Goal: Transaction & Acquisition: Purchase product/service

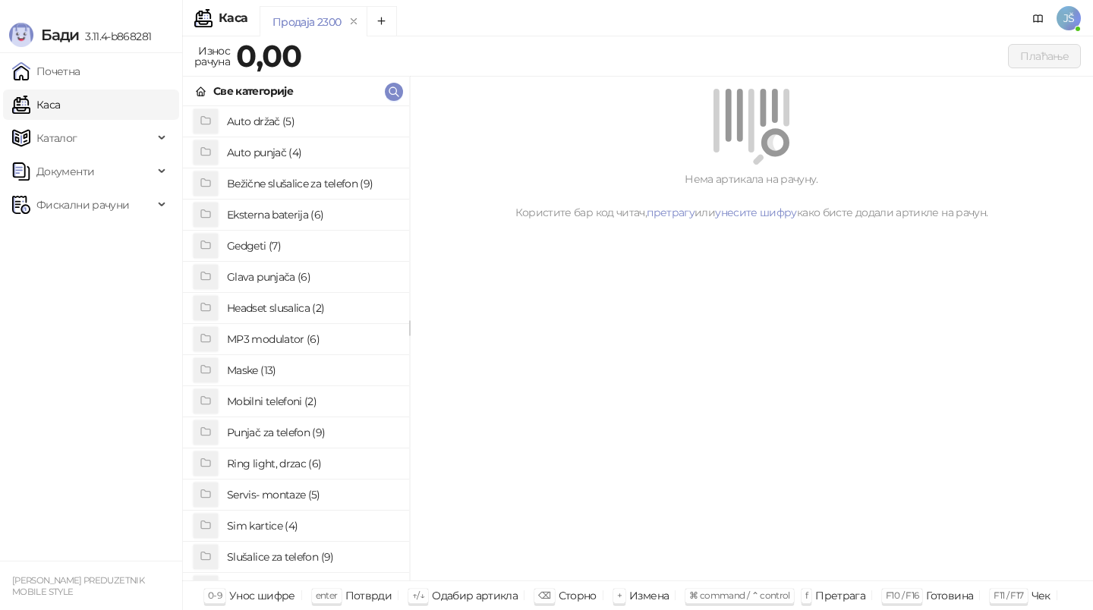
click at [283, 377] on h4 "Maske (13)" at bounding box center [312, 370] width 170 height 24
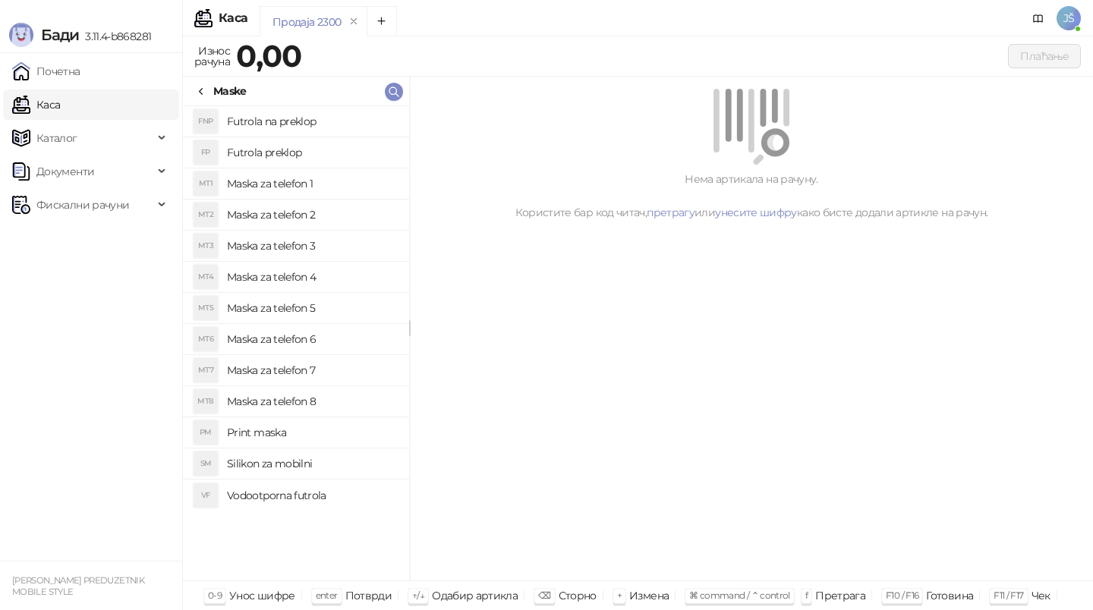
click at [313, 330] on h4 "Maska za telefon 6" at bounding box center [312, 339] width 170 height 24
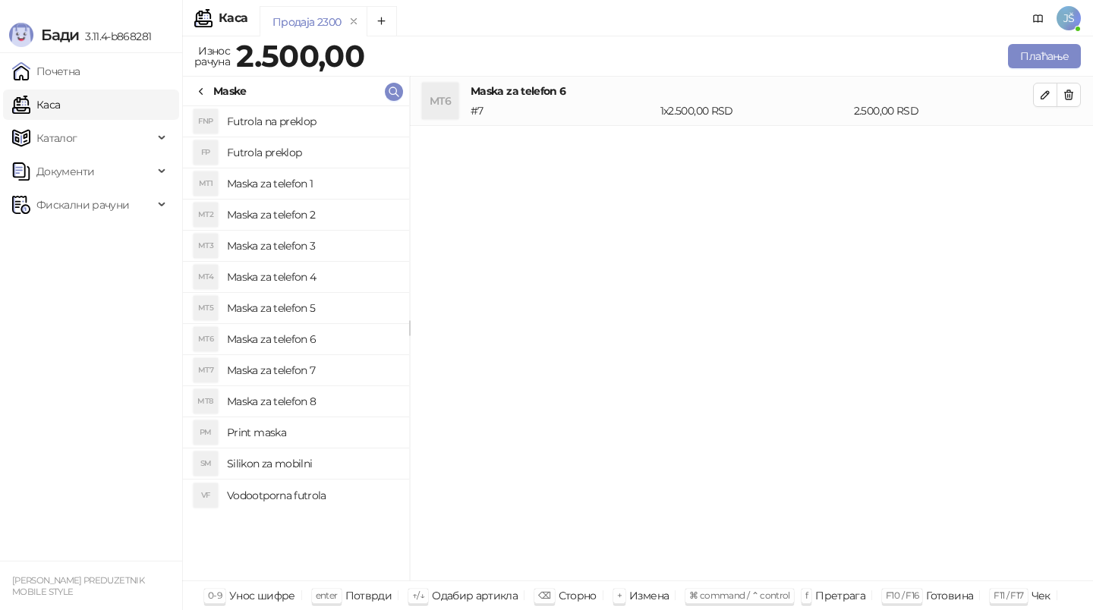
click at [329, 316] on h4 "Maska za telefon 5" at bounding box center [312, 308] width 170 height 24
click at [344, 266] on h4 "Maska za telefon 4" at bounding box center [312, 277] width 170 height 24
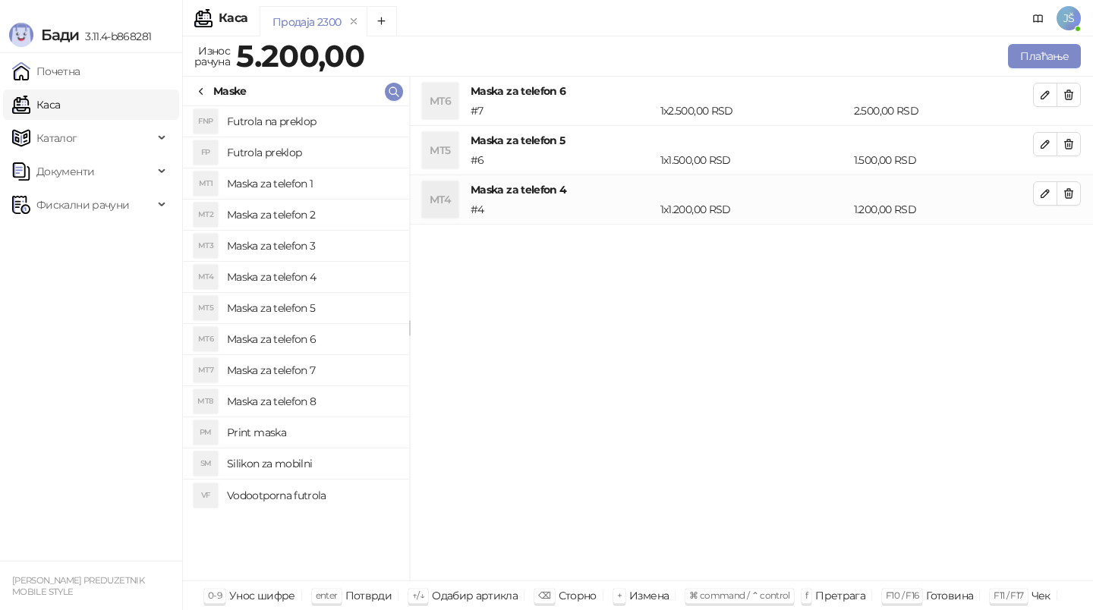
click at [347, 383] on li "MT7 Maska za telefon 7" at bounding box center [296, 370] width 226 height 31
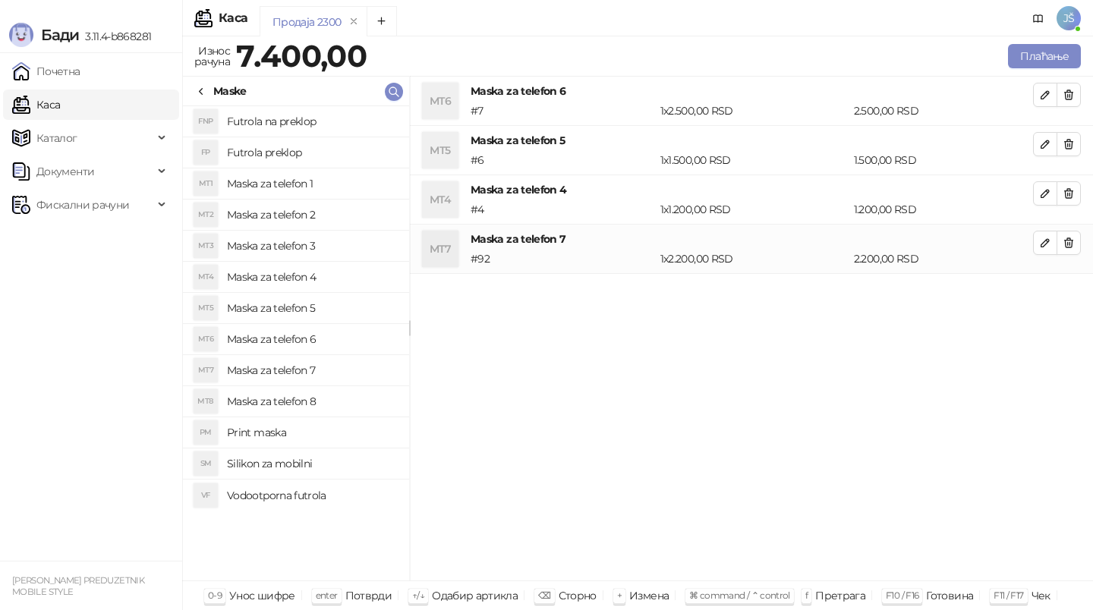
click at [339, 419] on li "PM Print maska" at bounding box center [296, 432] width 226 height 31
click at [388, 394] on h4 "Maska za telefon 8" at bounding box center [312, 401] width 170 height 24
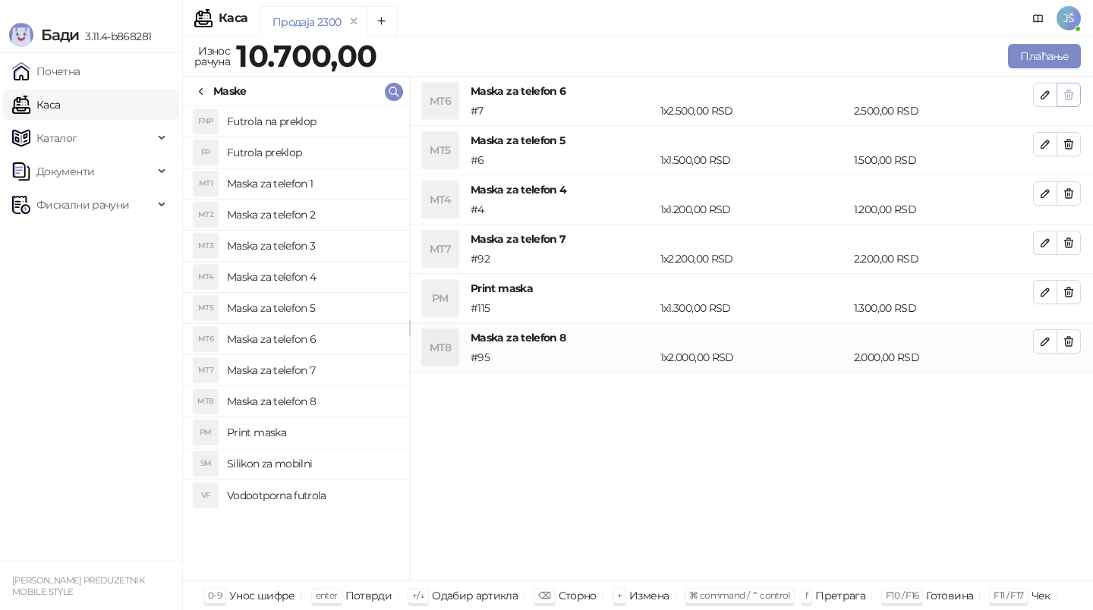
click at [1068, 96] on icon "button" at bounding box center [1068, 95] width 12 height 12
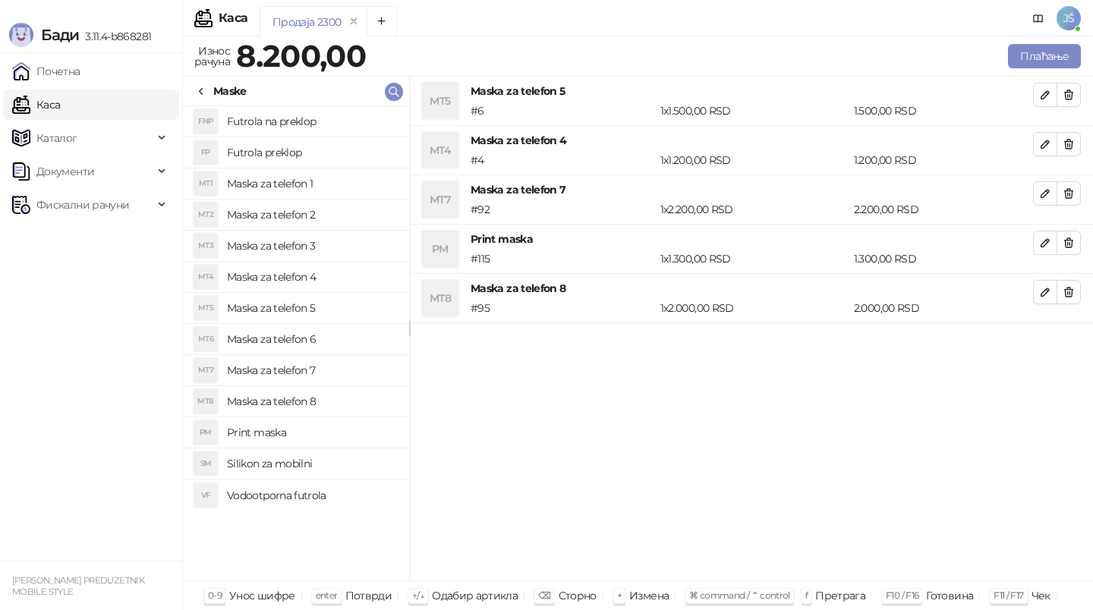
click at [1068, 96] on icon "button" at bounding box center [1068, 95] width 12 height 12
click at [1068, 138] on icon "button" at bounding box center [1068, 144] width 12 height 12
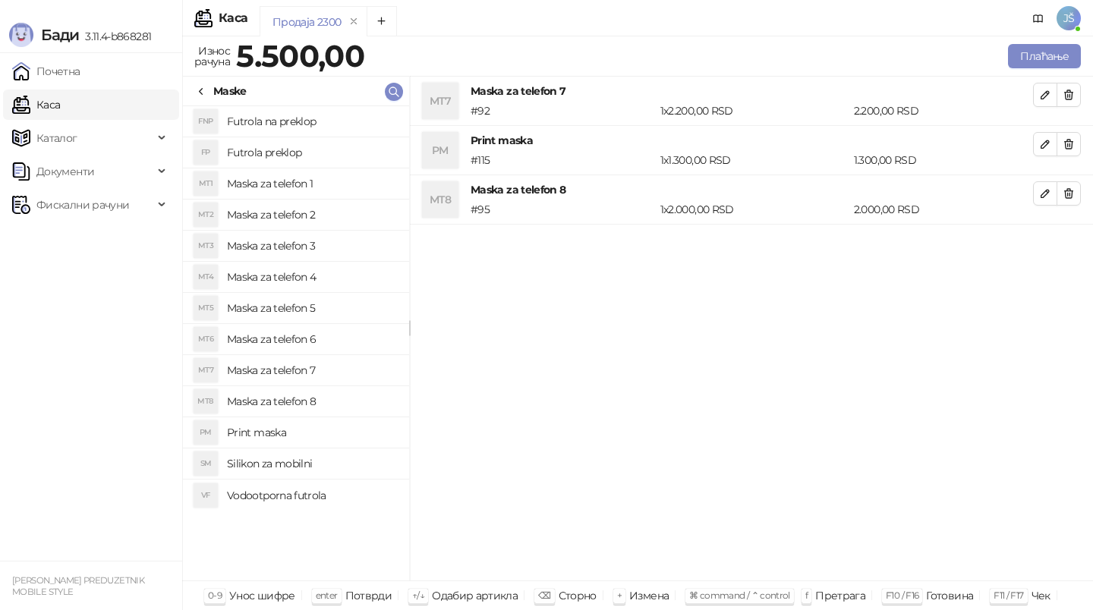
click at [1068, 96] on icon "button" at bounding box center [1068, 95] width 12 height 12
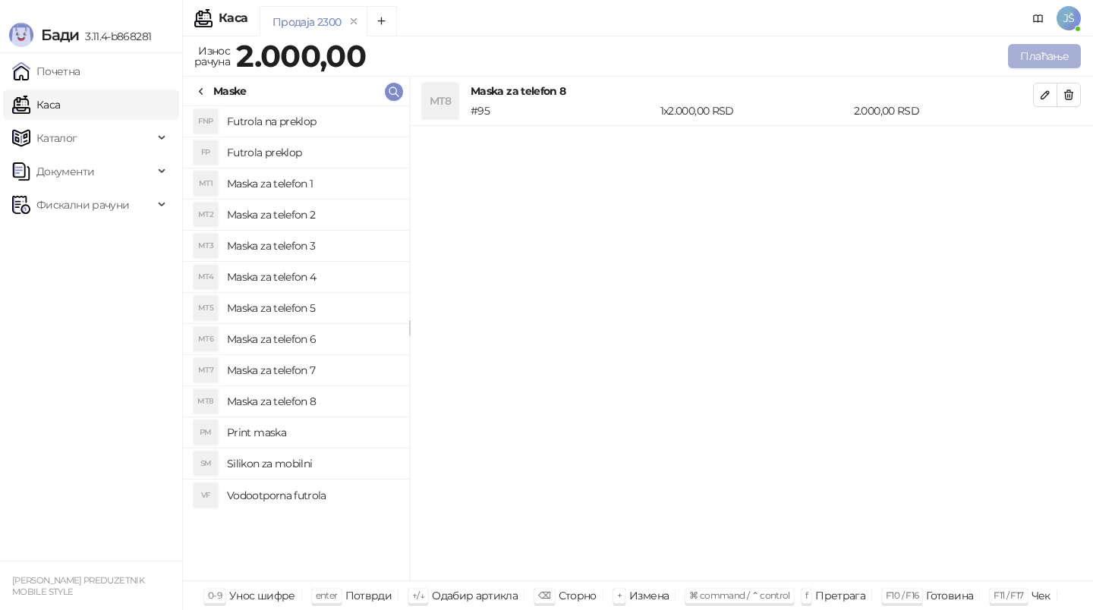
click at [1061, 58] on button "Плаћање" at bounding box center [1044, 56] width 73 height 24
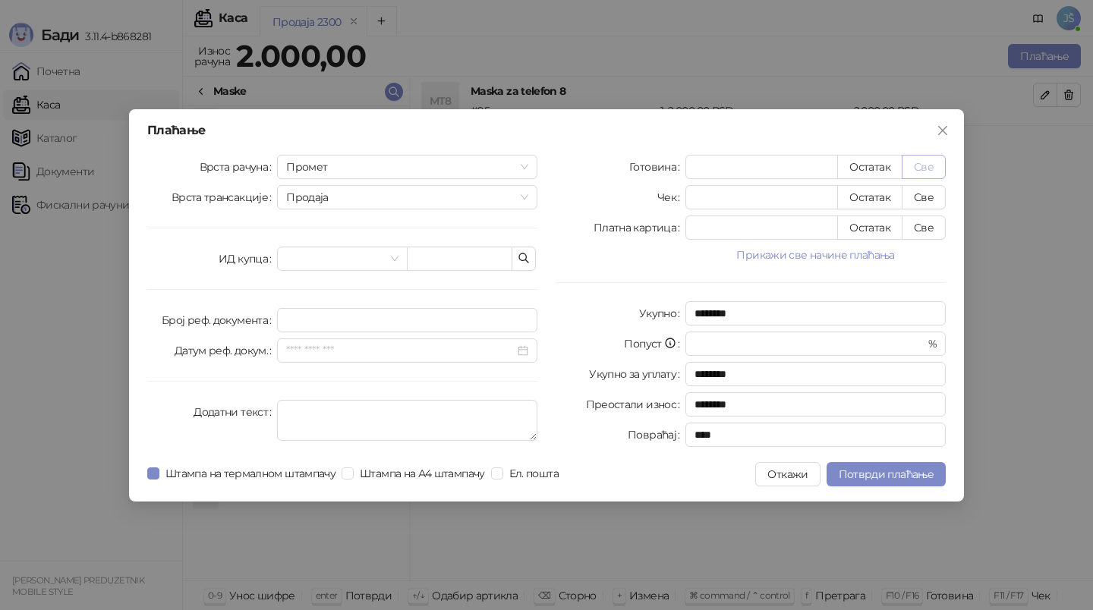
click at [929, 167] on button "Све" at bounding box center [923, 167] width 44 height 24
type input "****"
click at [838, 464] on button "Потврди плаћање" at bounding box center [885, 474] width 119 height 24
